Goal: Task Accomplishment & Management: Use online tool/utility

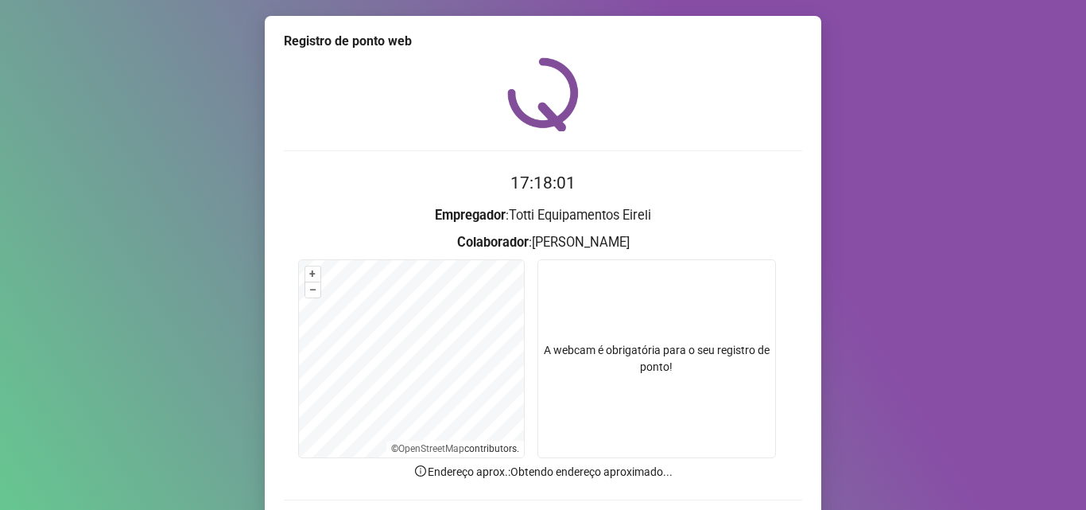
scroll to position [111, 0]
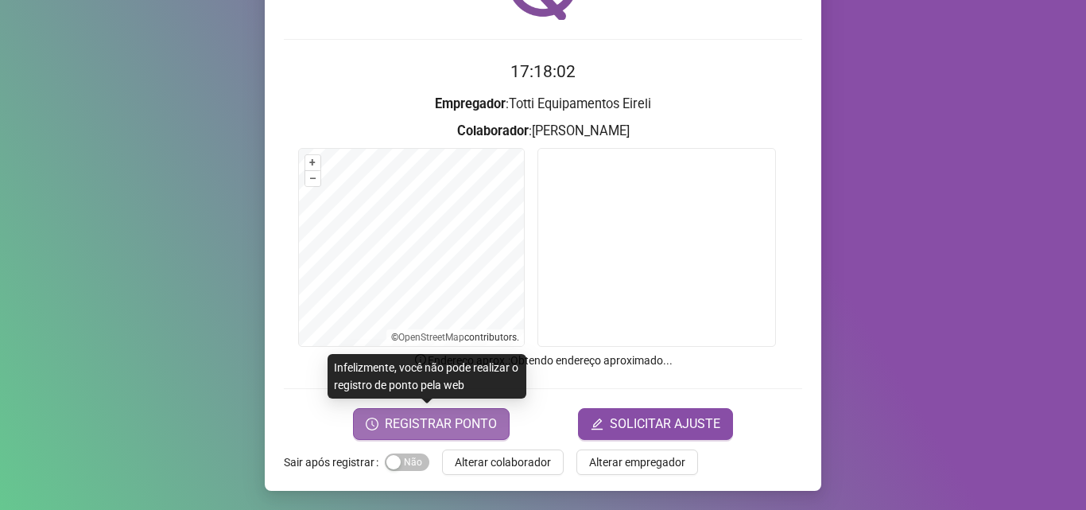
drag, startPoint x: 395, startPoint y: 458, endPoint x: 404, endPoint y: 430, distance: 29.2
click at [395, 457] on span "Sim Não" at bounding box center [407, 461] width 45 height 17
click at [388, 418] on span "REGISTRAR PONTO" at bounding box center [441, 423] width 112 height 19
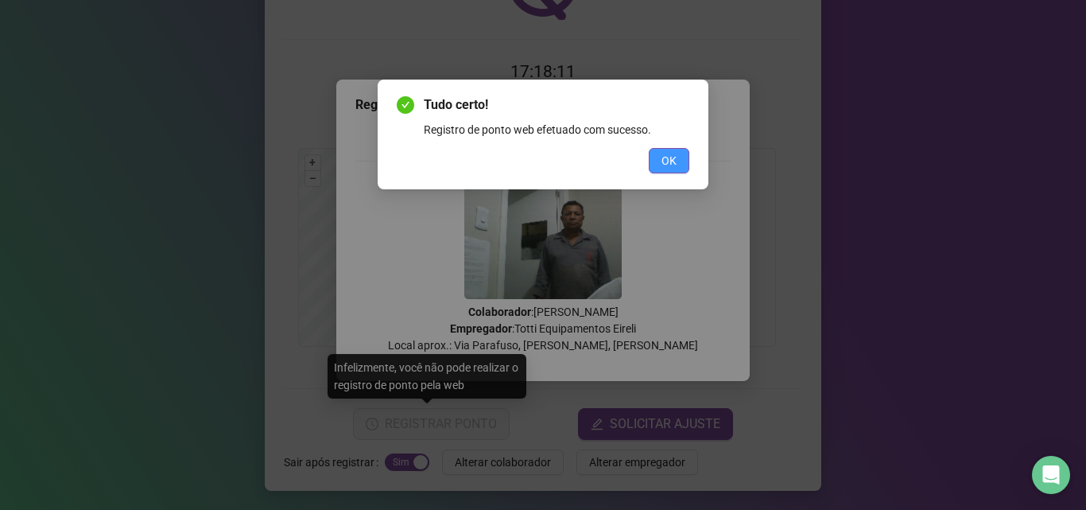
click at [676, 157] on span "OK" at bounding box center [669, 160] width 15 height 17
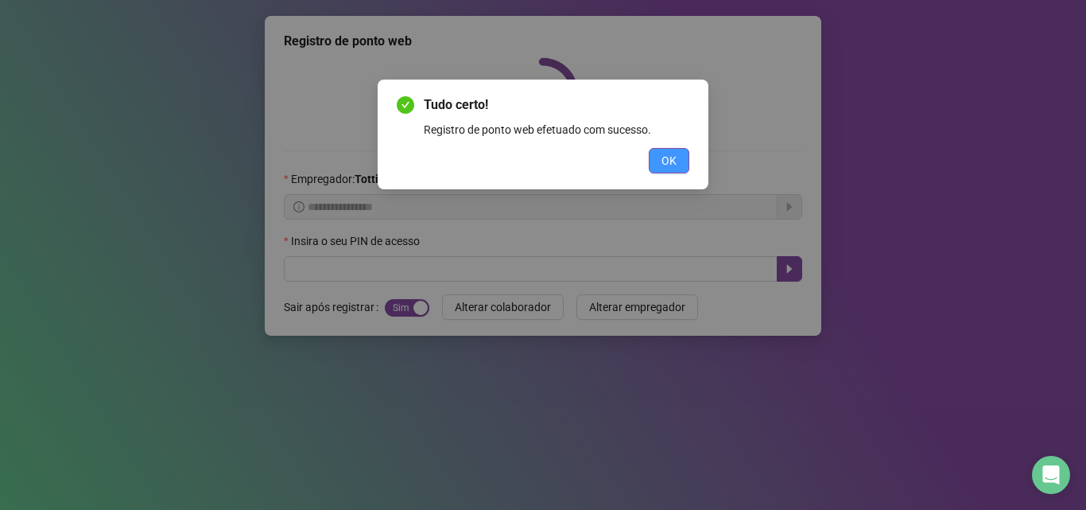
scroll to position [0, 0]
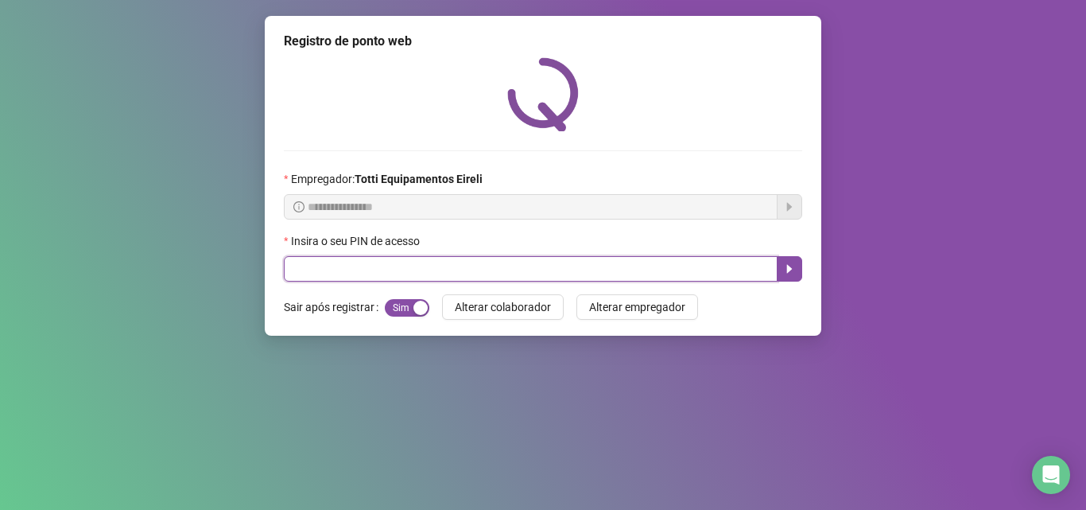
click at [332, 257] on input "text" at bounding box center [531, 268] width 494 height 25
type input "*****"
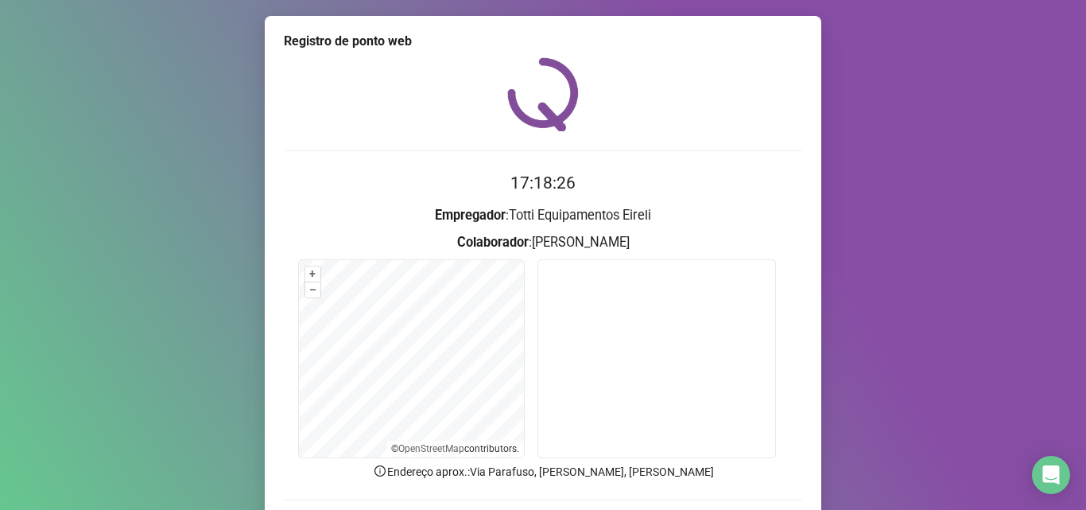
scroll to position [80, 0]
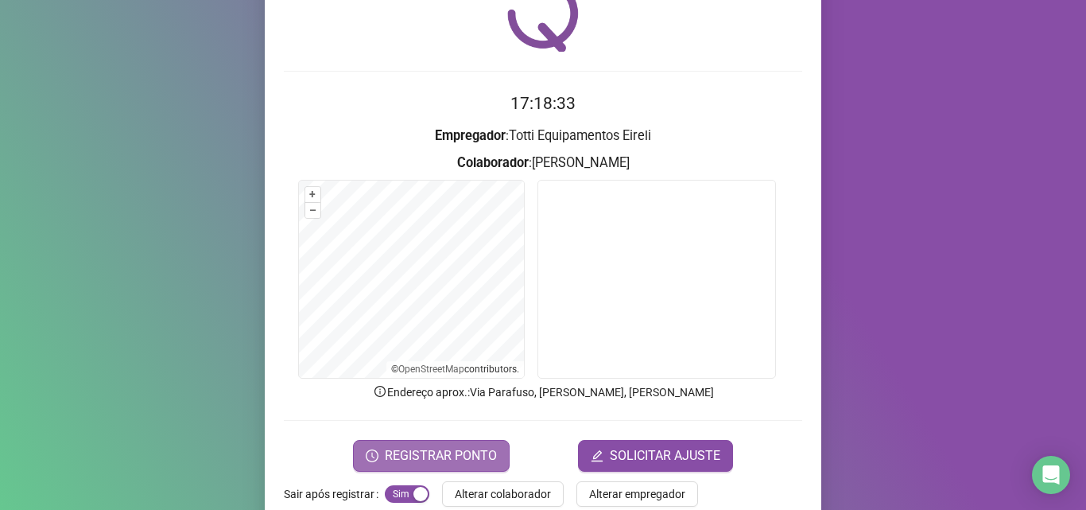
click at [435, 460] on span "REGISTRAR PONTO" at bounding box center [441, 455] width 112 height 19
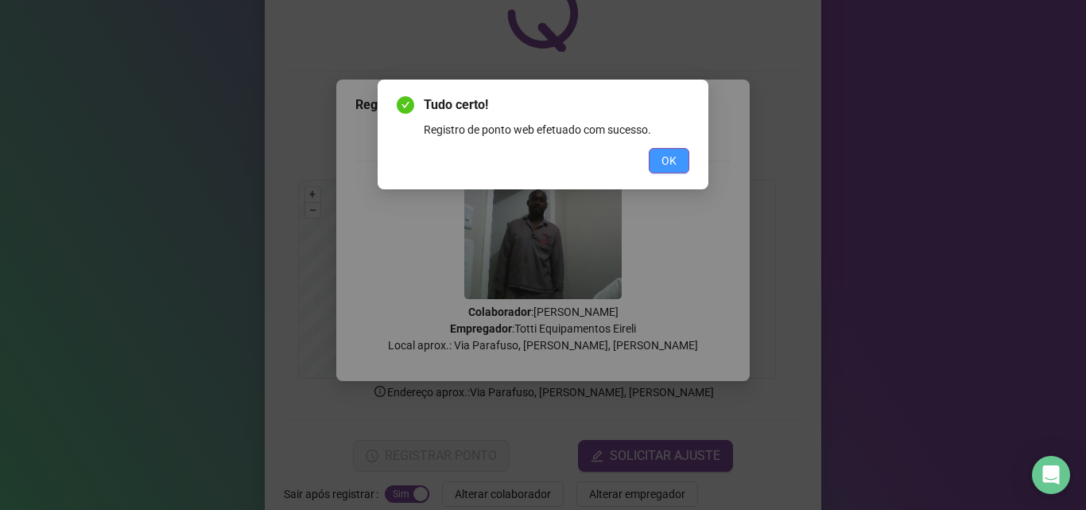
click at [667, 158] on span "OK" at bounding box center [669, 160] width 15 height 17
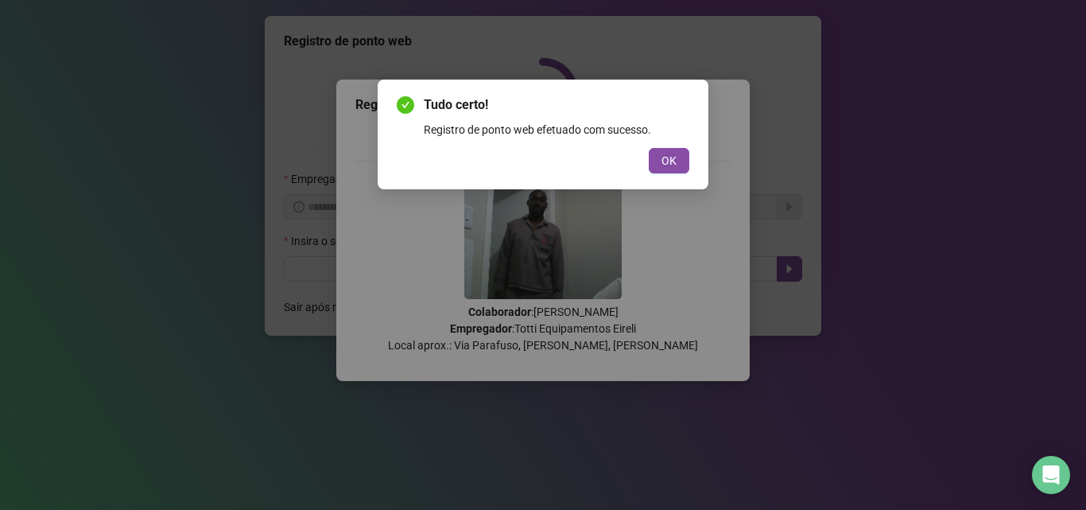
scroll to position [0, 0]
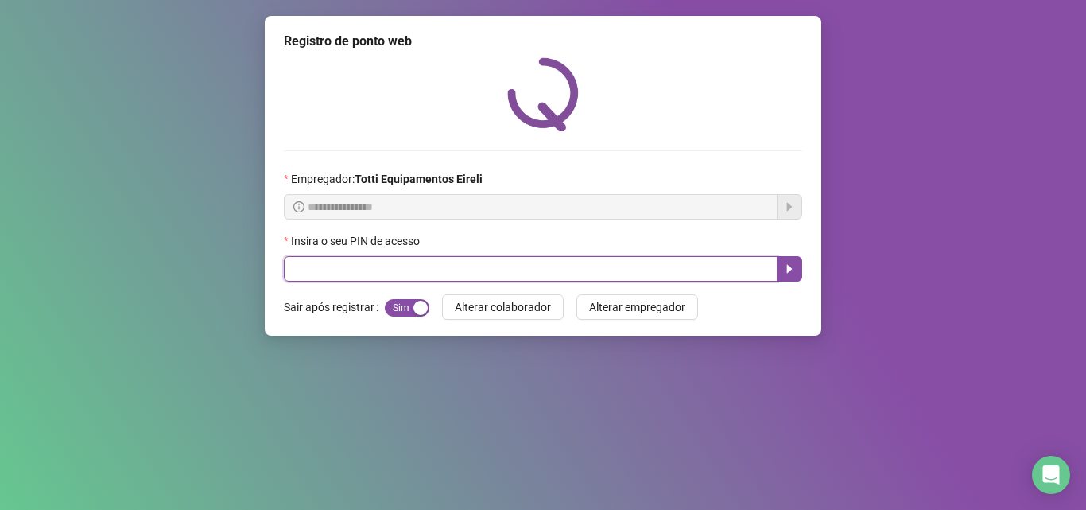
click at [402, 266] on input "text" at bounding box center [531, 268] width 494 height 25
type input "*****"
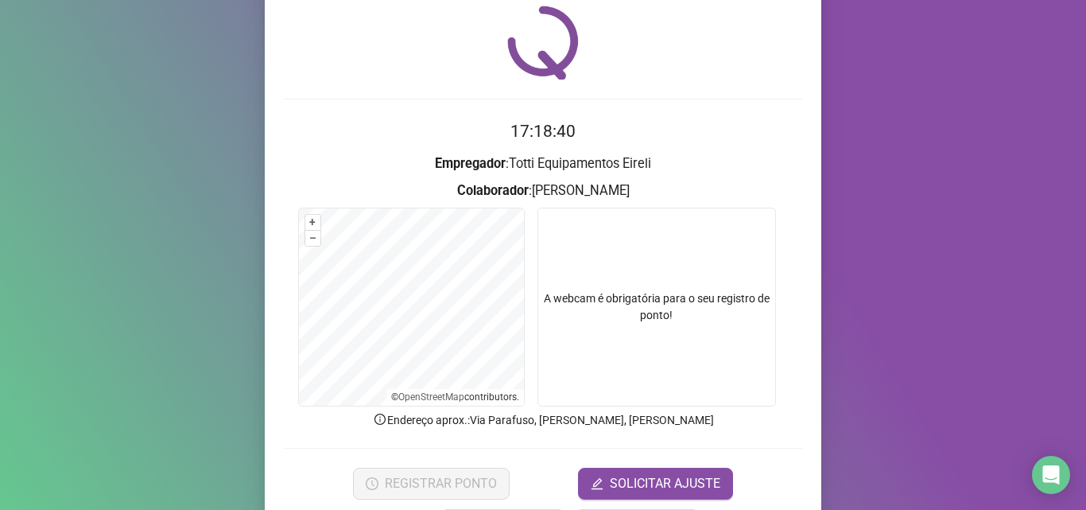
scroll to position [80, 0]
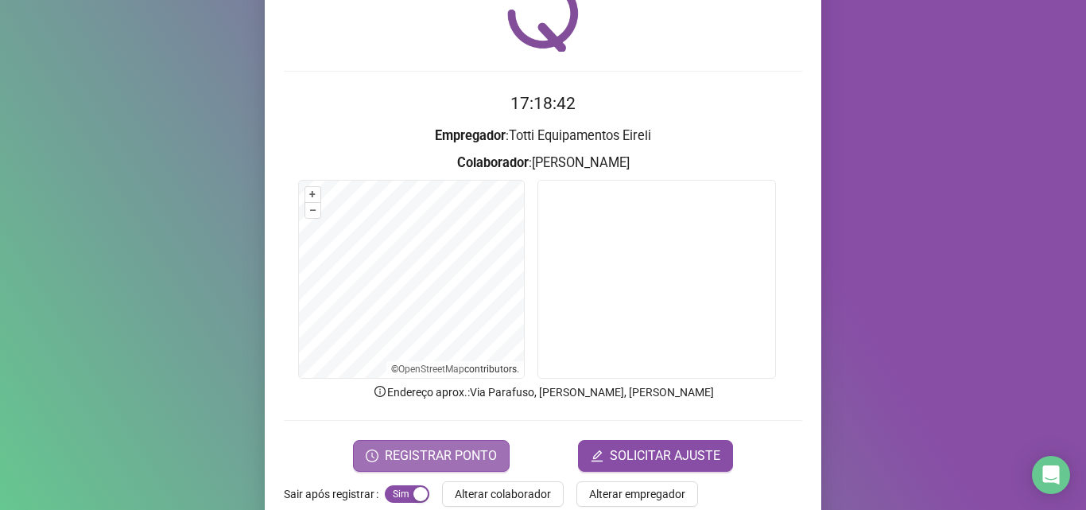
click at [394, 457] on span "REGISTRAR PONTO" at bounding box center [441, 455] width 112 height 19
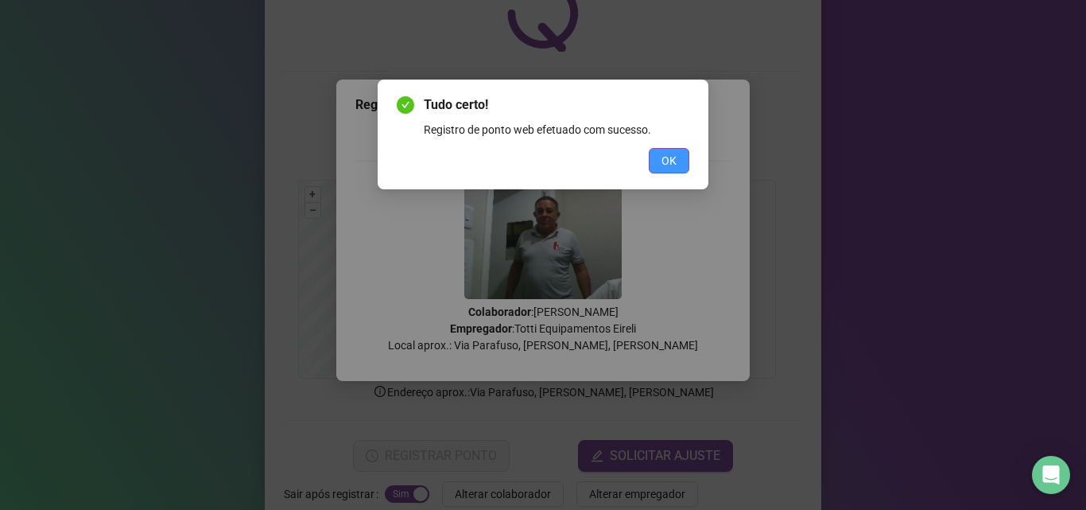
click at [676, 160] on span "OK" at bounding box center [669, 160] width 15 height 17
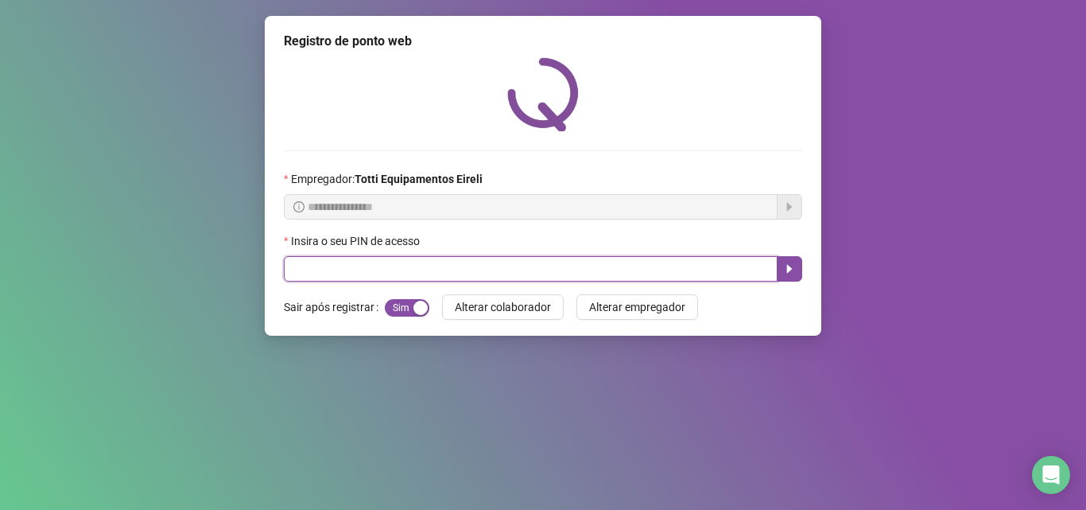
click at [346, 262] on input "text" at bounding box center [531, 268] width 494 height 25
type input "*****"
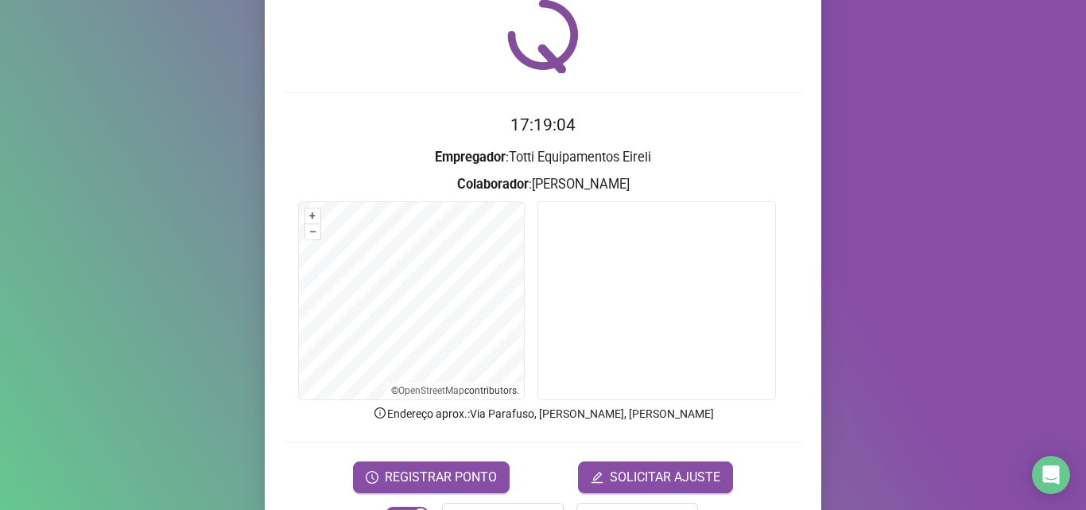
scroll to position [111, 0]
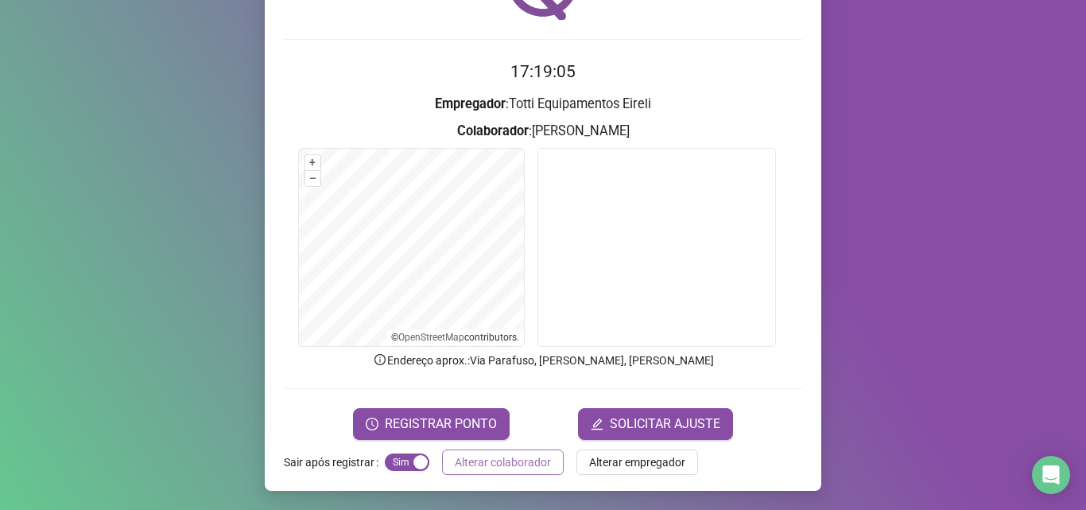
click at [506, 464] on span "Alterar colaborador" at bounding box center [503, 461] width 96 height 17
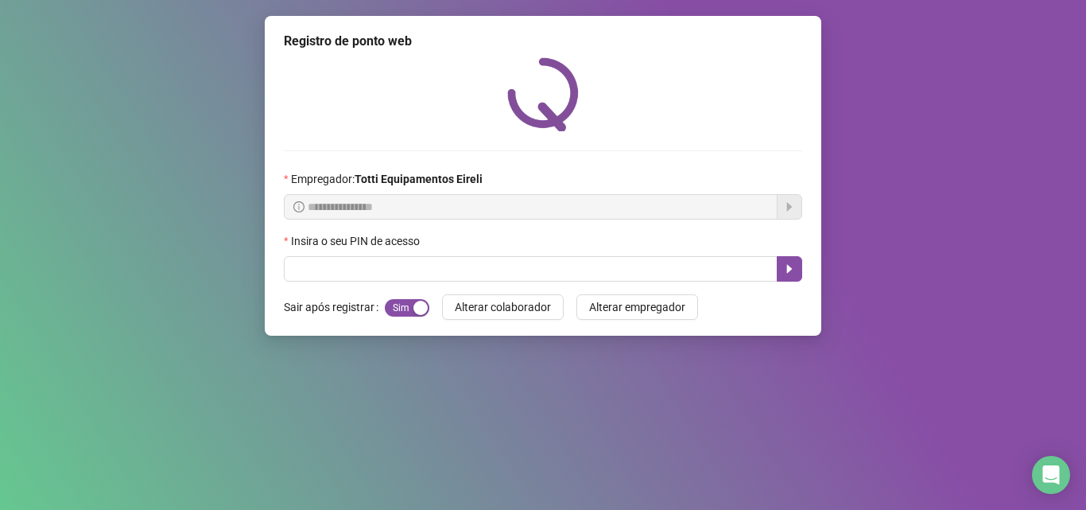
scroll to position [0, 0]
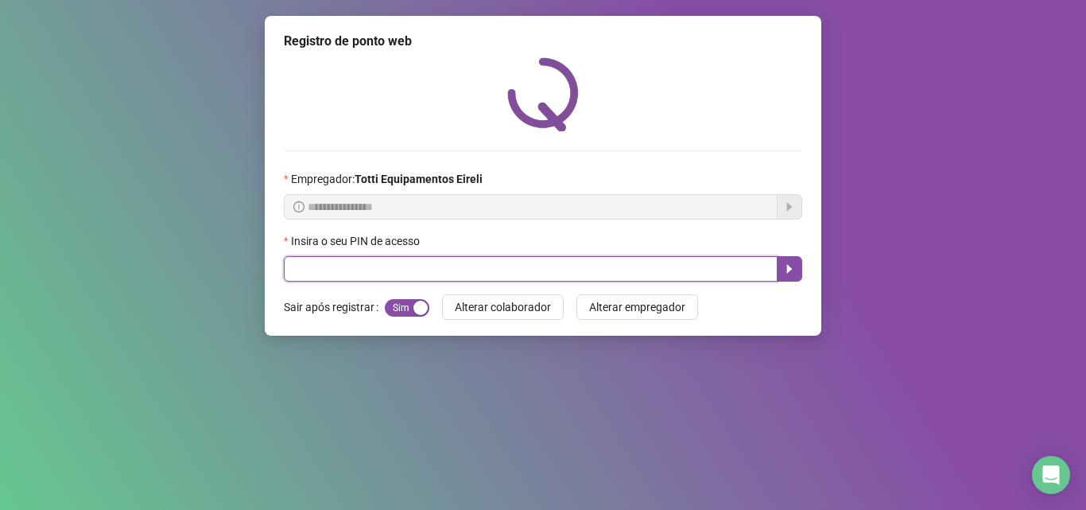
click at [409, 259] on input "text" at bounding box center [531, 268] width 494 height 25
type input "*****"
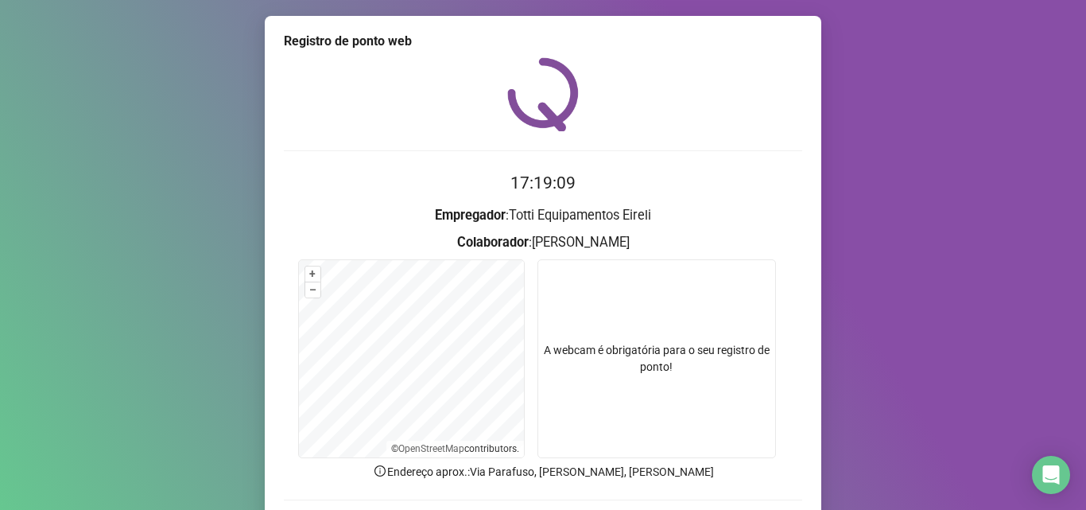
scroll to position [111, 0]
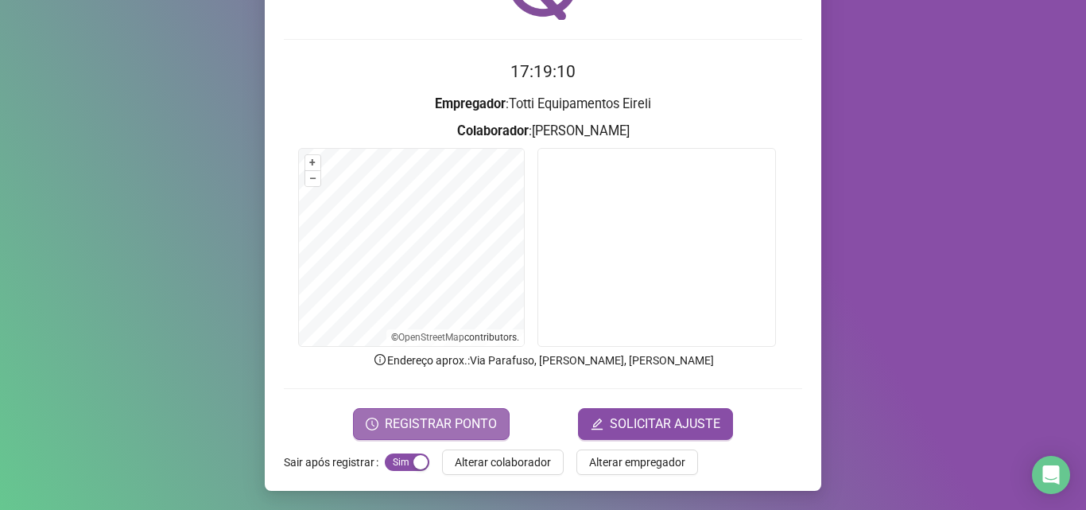
click at [425, 412] on button "REGISTRAR PONTO" at bounding box center [431, 424] width 157 height 32
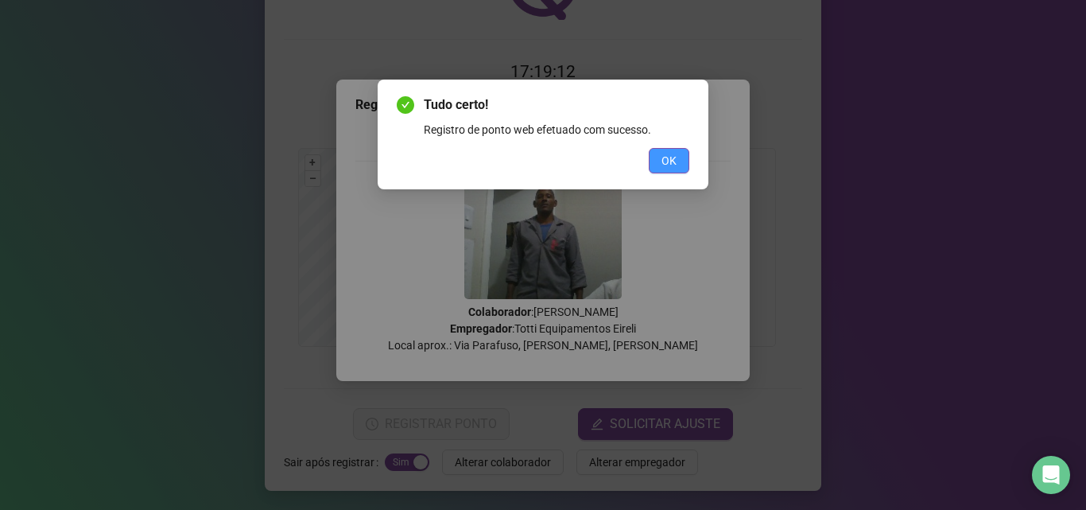
click at [660, 157] on button "OK" at bounding box center [669, 160] width 41 height 25
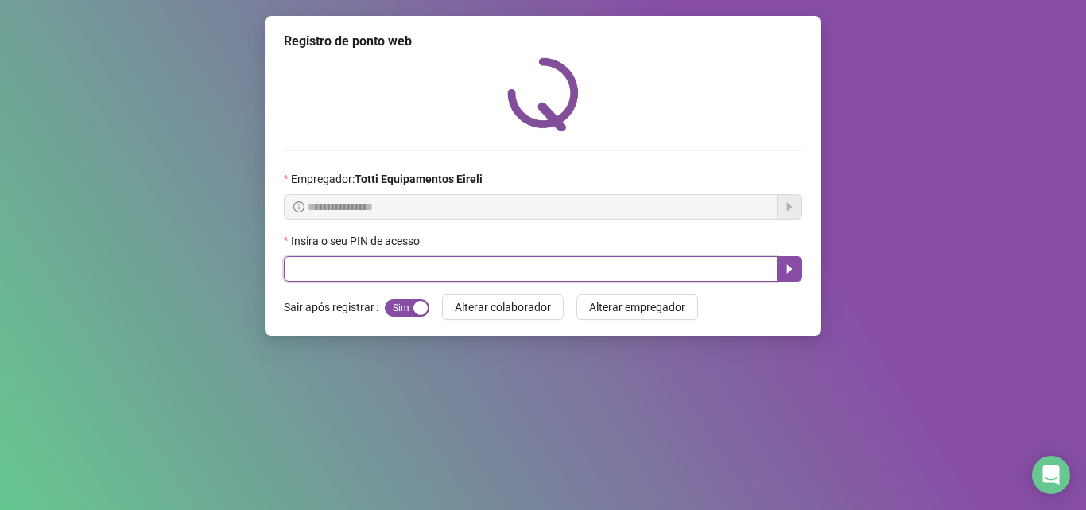
click at [568, 260] on input "text" at bounding box center [531, 268] width 494 height 25
type input "*****"
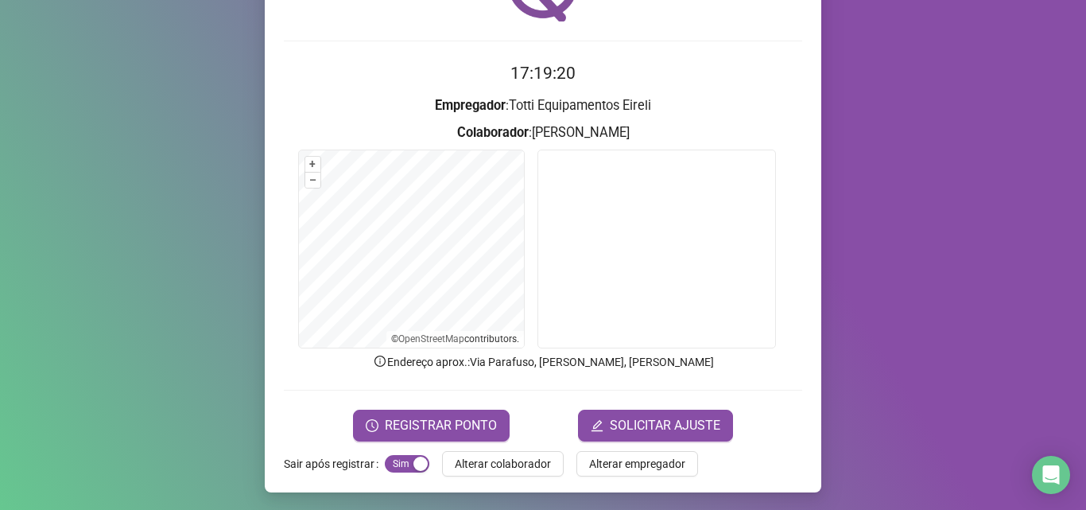
scroll to position [111, 0]
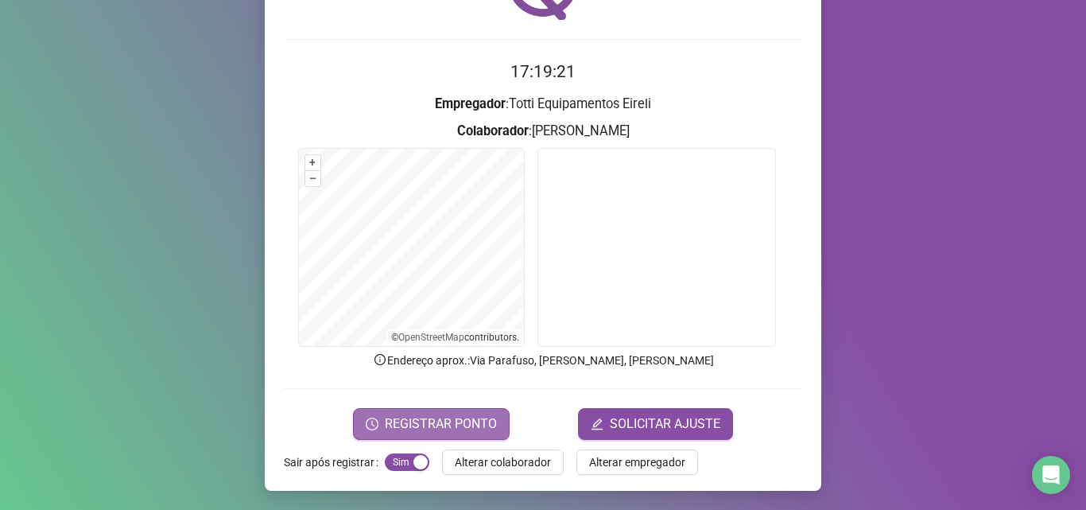
click at [402, 431] on span "REGISTRAR PONTO" at bounding box center [441, 423] width 112 height 19
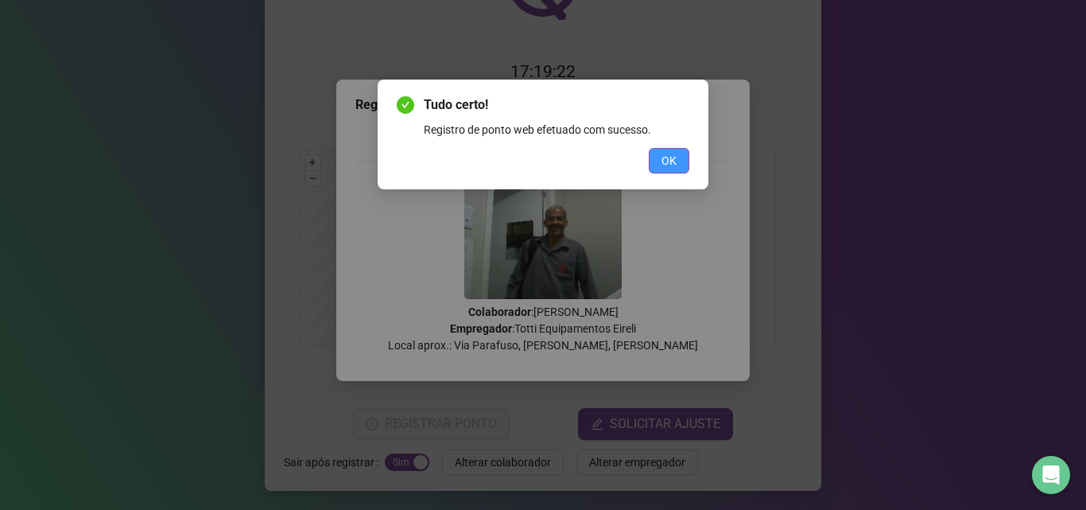
click at [674, 155] on span "OK" at bounding box center [669, 160] width 15 height 17
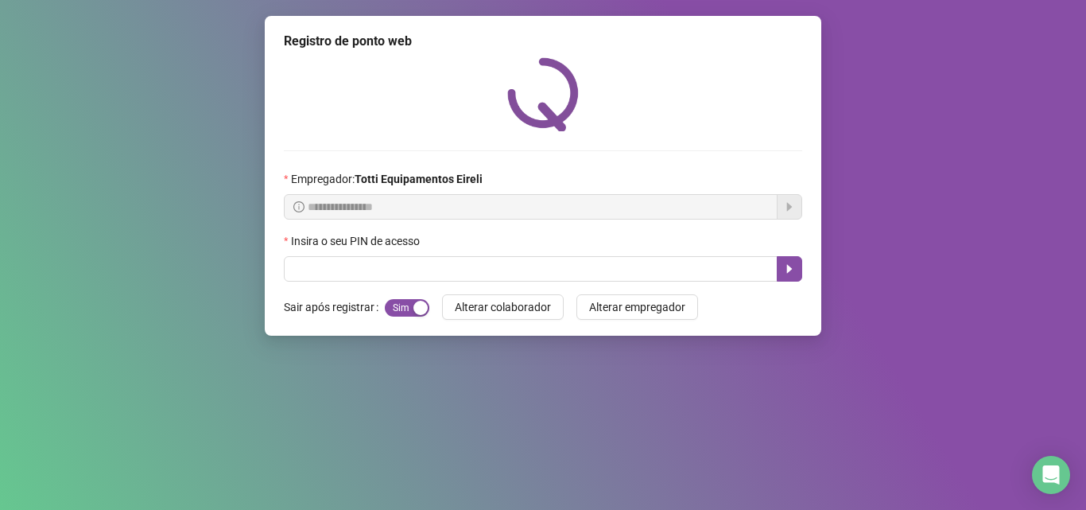
scroll to position [0, 0]
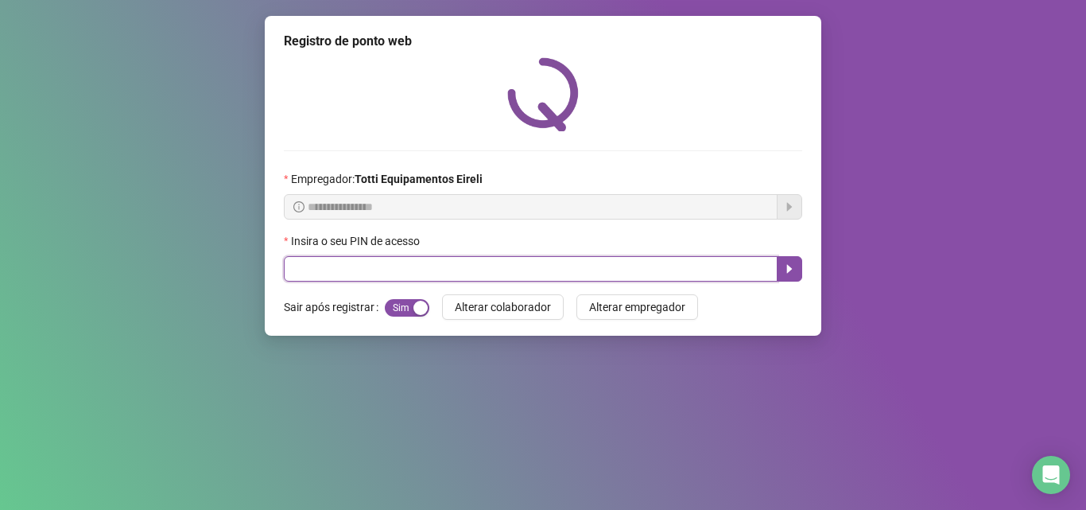
click at [573, 278] on input "text" at bounding box center [531, 268] width 494 height 25
click at [355, 271] on input "text" at bounding box center [531, 268] width 494 height 25
type input "*****"
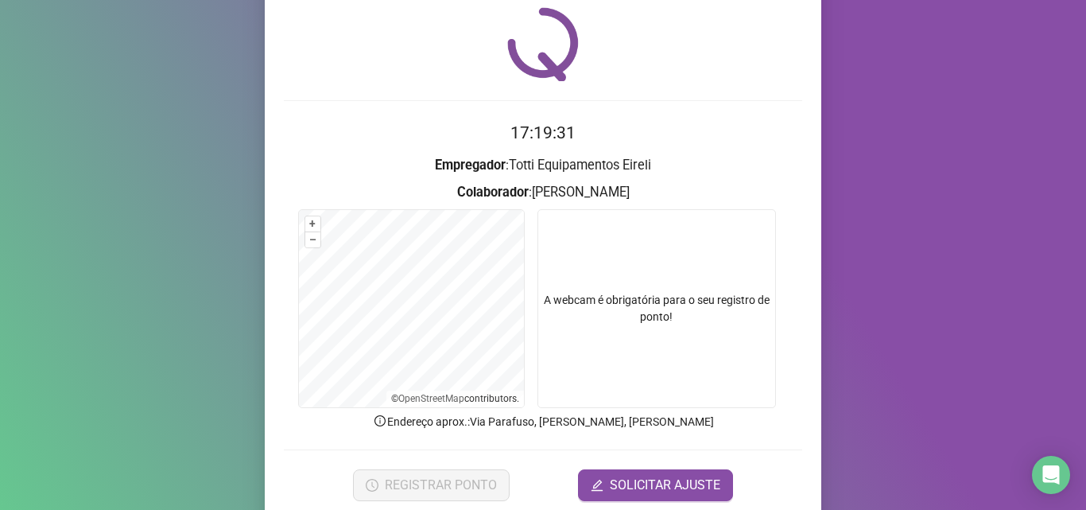
scroll to position [111, 0]
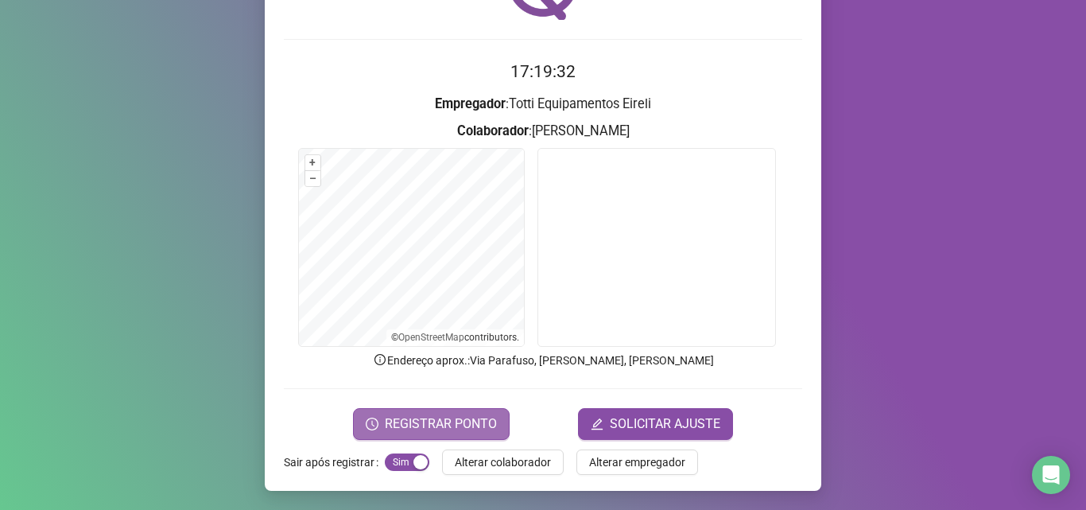
click at [468, 418] on span "REGISTRAR PONTO" at bounding box center [441, 423] width 112 height 19
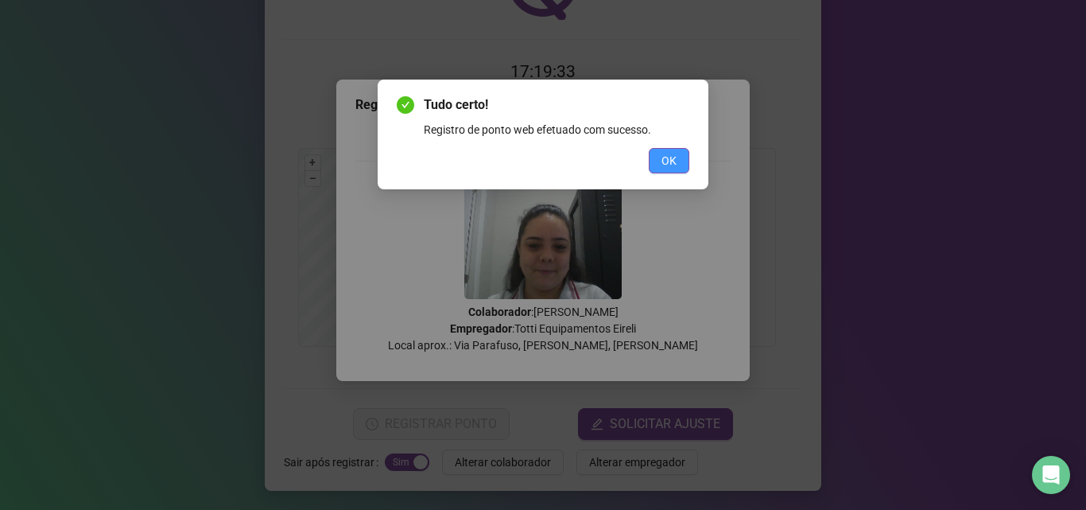
click at [675, 161] on span "OK" at bounding box center [669, 160] width 15 height 17
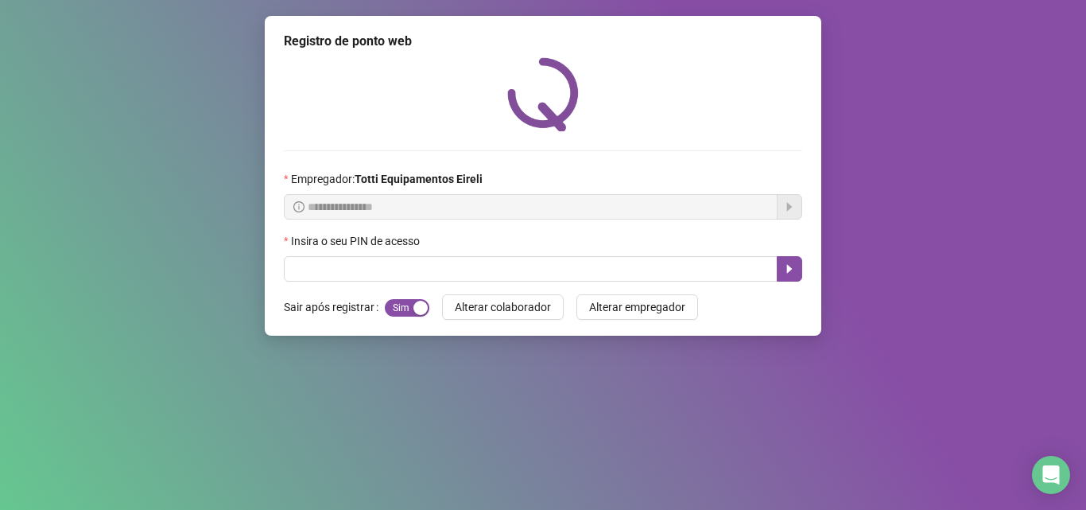
scroll to position [0, 0]
